Goal: Transaction & Acquisition: Subscribe to service/newsletter

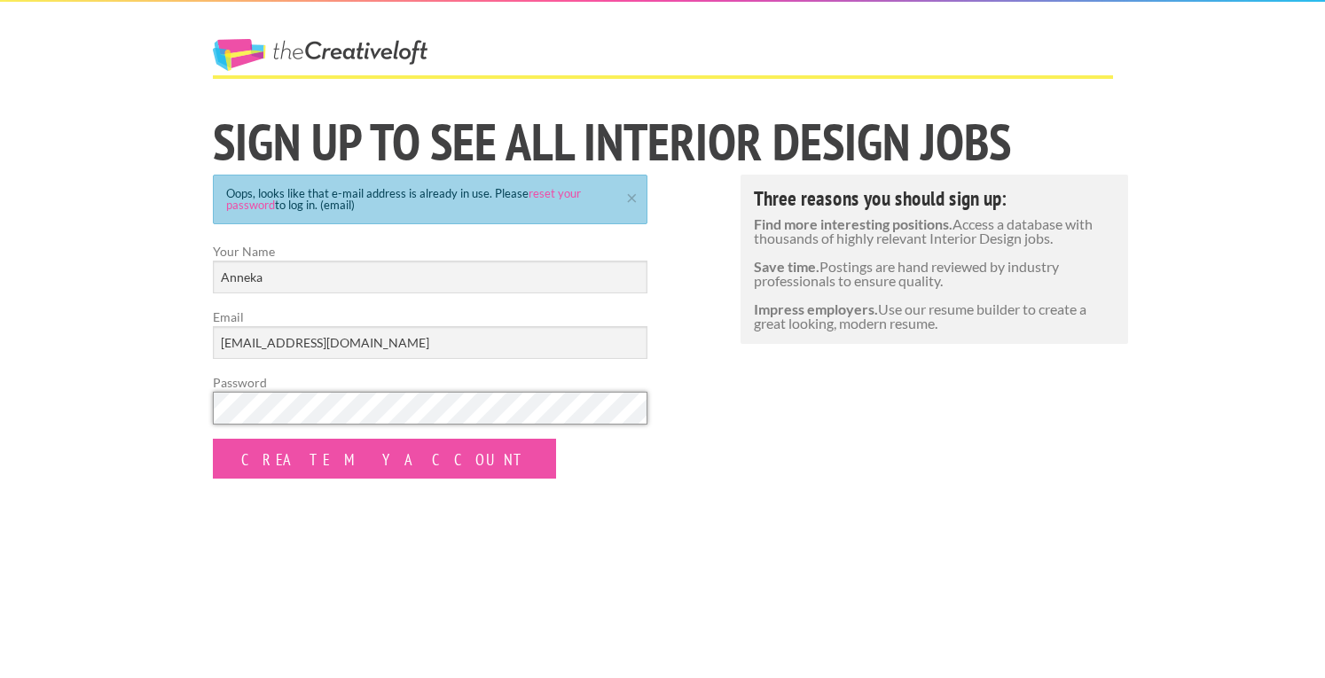
click at [213, 439] on input "Create my Account" at bounding box center [384, 459] width 343 height 40
click at [231, 207] on link "reset your password" at bounding box center [403, 199] width 355 height 26
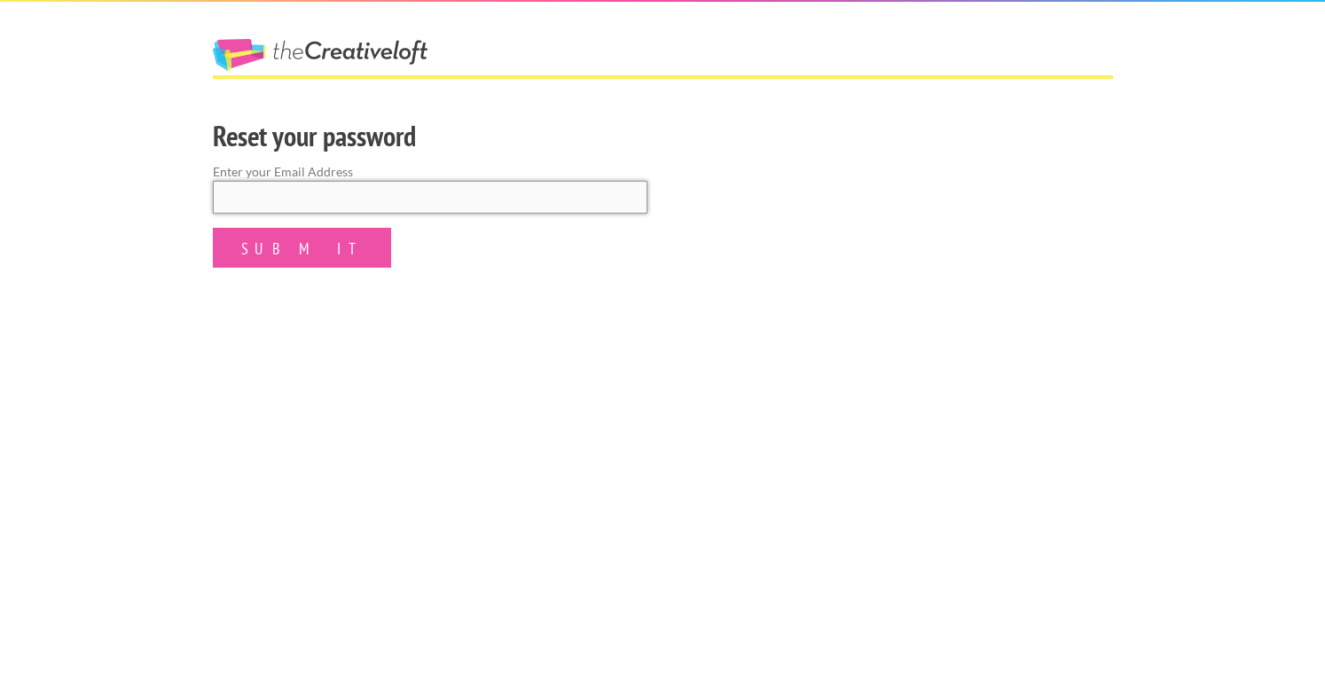
click at [245, 200] on input "email" at bounding box center [430, 197] width 435 height 33
type input "ak17salstrom@"
drag, startPoint x: 630, startPoint y: 168, endPoint x: 621, endPoint y: 169, distance: 9.0
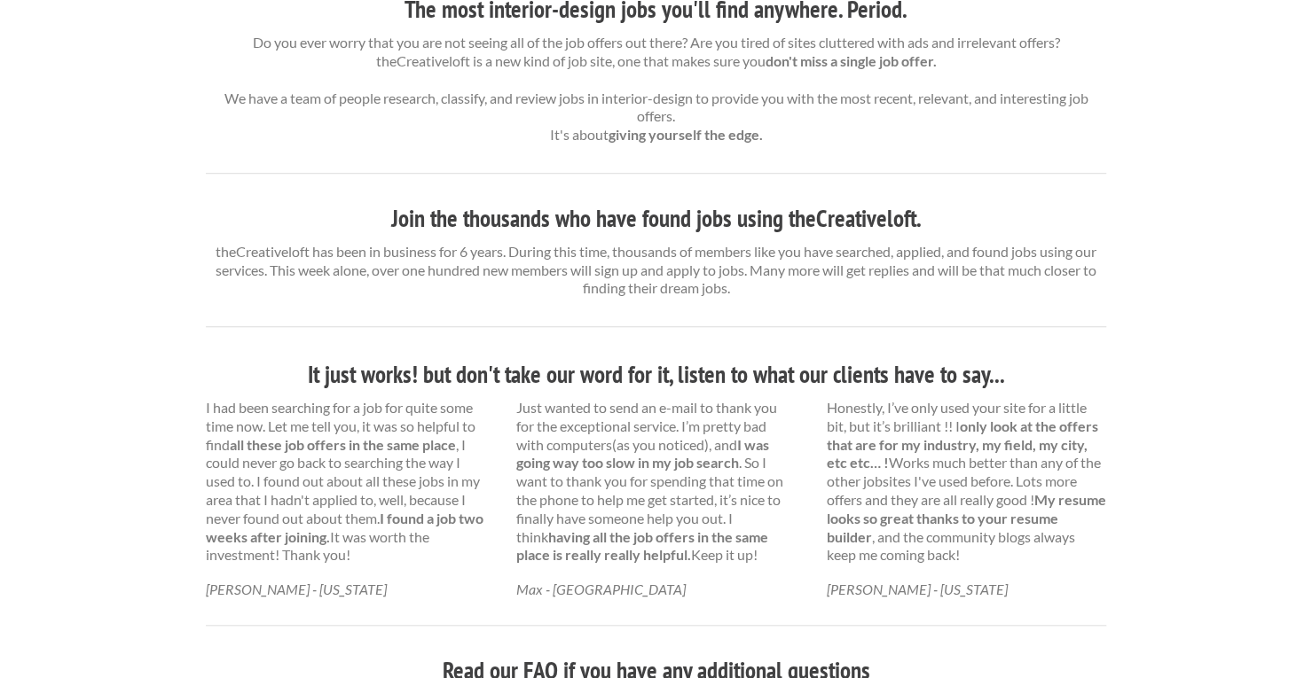
scroll to position [674, 0]
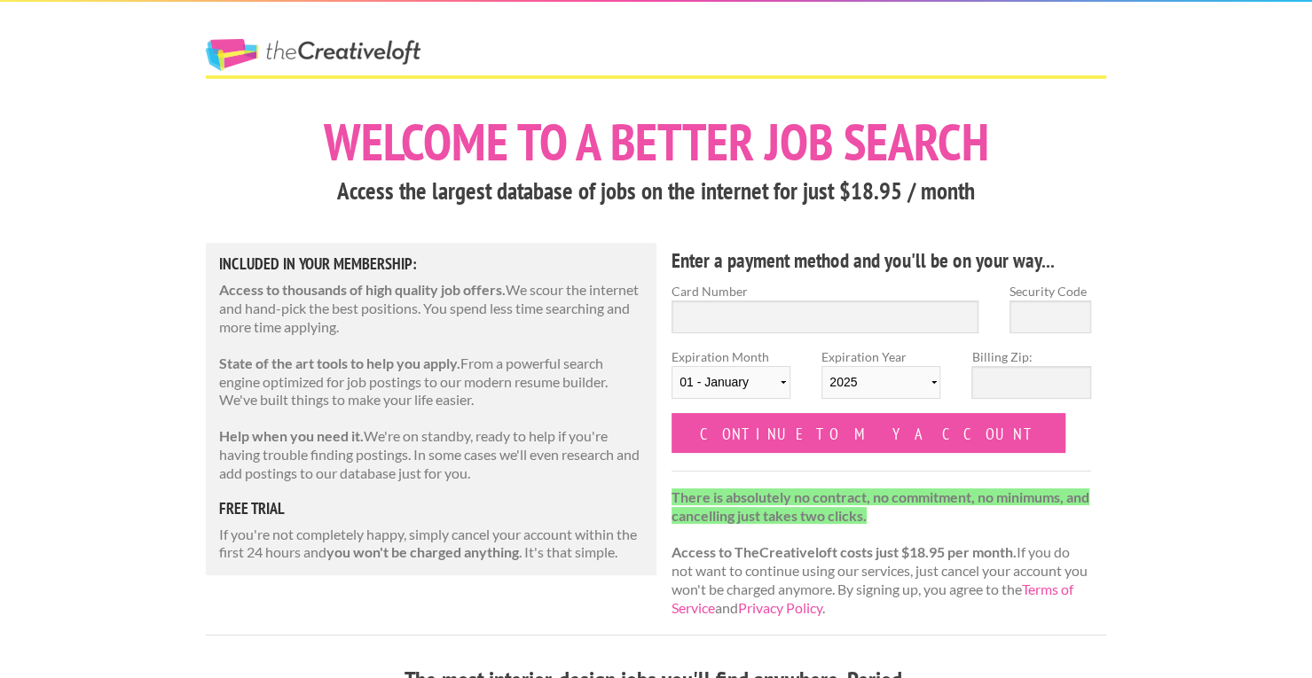
click at [313, 51] on link "The Creative Loft" at bounding box center [313, 55] width 215 height 32
click at [274, 382] on p "State of the art tools to help you apply. From a powerful search engine optimiz…" at bounding box center [431, 382] width 424 height 55
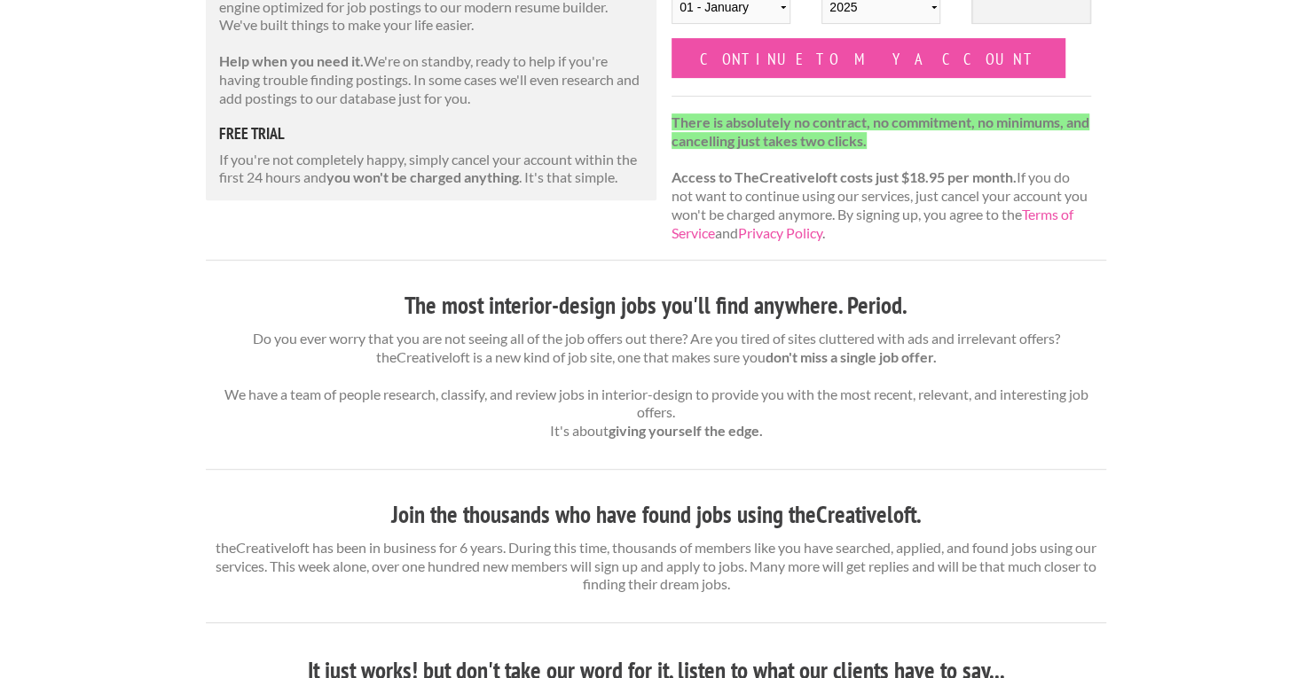
scroll to position [376, 0]
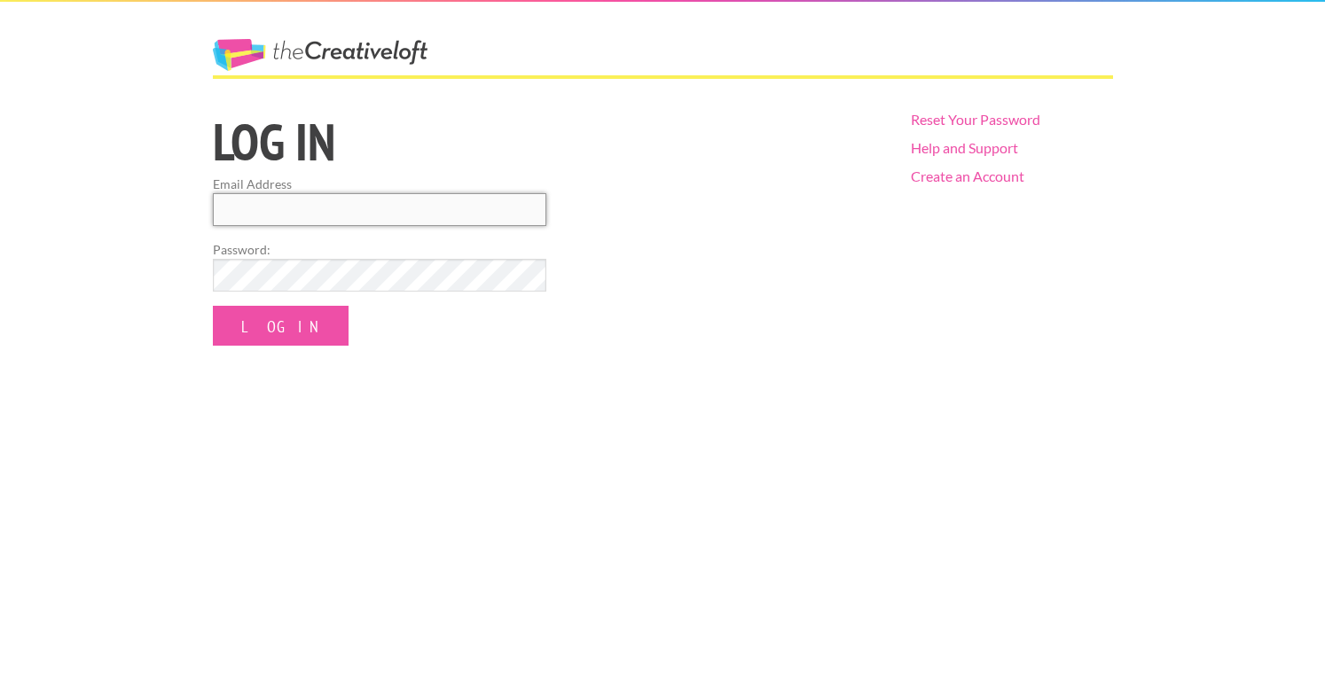
click at [346, 210] on input "Email Address" at bounding box center [379, 209] width 333 height 33
type input "[EMAIL_ADDRESS][DOMAIN_NAME]"
click at [213, 306] on input "Log In" at bounding box center [281, 326] width 136 height 40
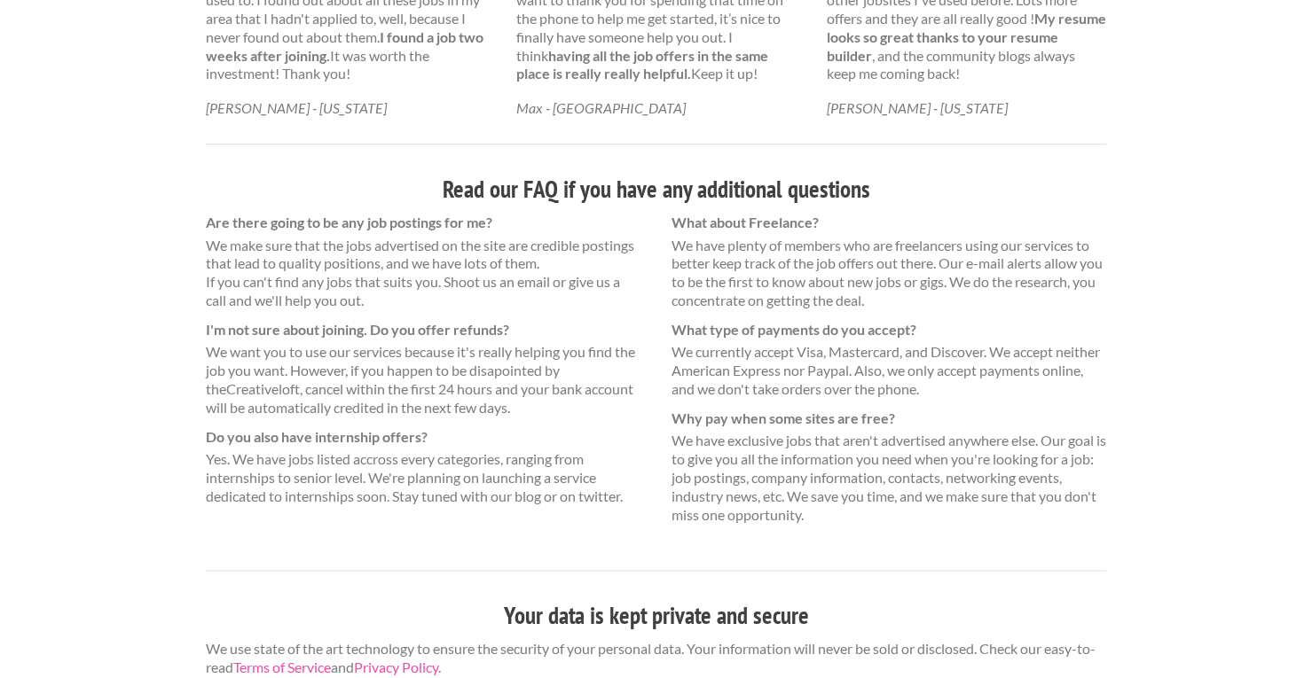
scroll to position [1166, 0]
